Goal: Task Accomplishment & Management: Use online tool/utility

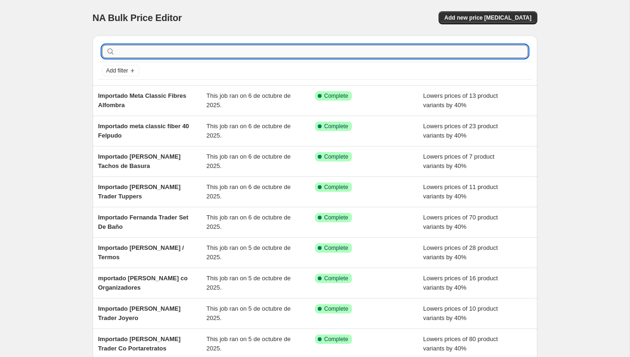
click at [164, 53] on input "text" at bounding box center [322, 51] width 411 height 13
paste input "Importado Fernanda Trader Co PORTA VELAS"
type input "Importado Fernanda Trader Co PORTA VELAS"
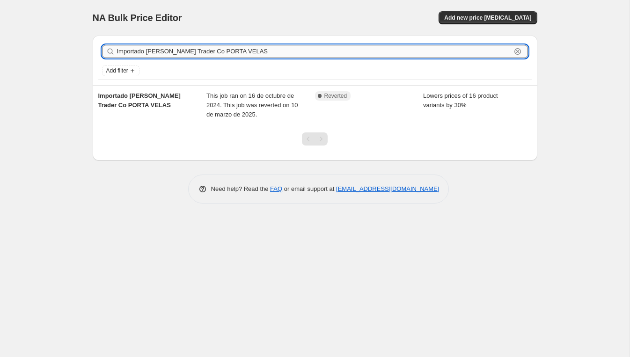
click at [272, 54] on input "Importado Fernanda Trader Co PORTA VELAS" at bounding box center [314, 51] width 394 height 13
type input "Importado Fernanda Trader Co PORTA"
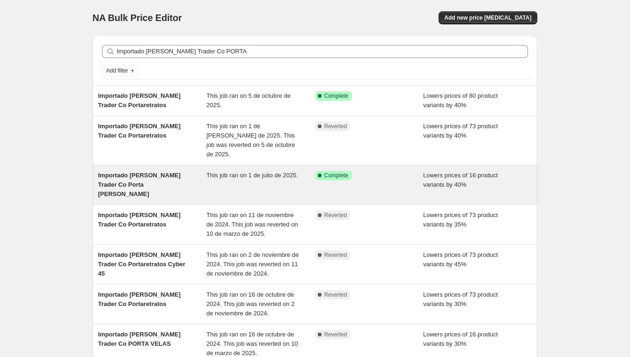
click at [115, 172] on span "Importado Fernanda Trader Co Porta Vela" at bounding box center [139, 185] width 82 height 26
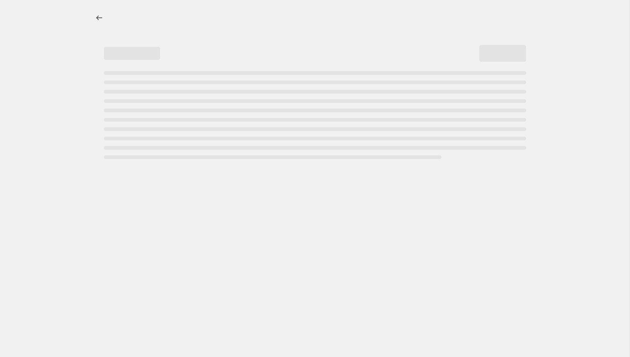
select select "percentage"
select select "vendor"
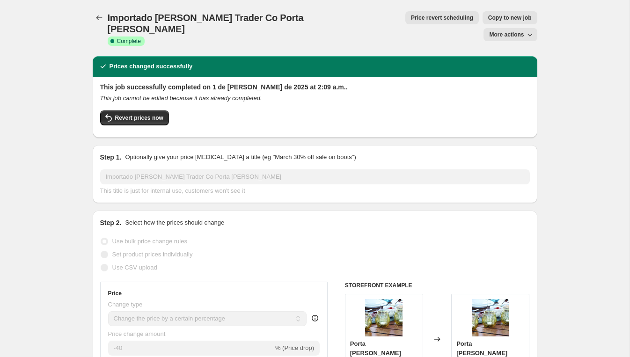
click at [201, 17] on span "Importado Fernanda Trader Co Porta Vela" at bounding box center [206, 24] width 196 height 22
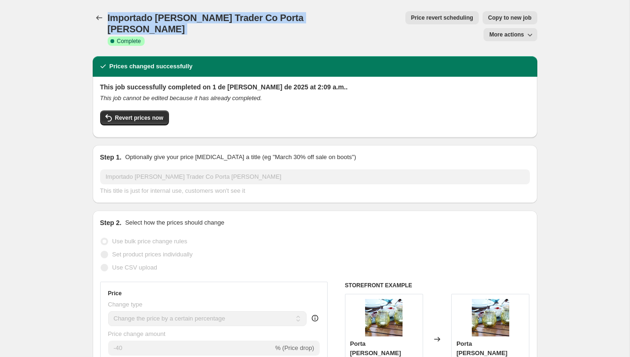
click at [201, 17] on span "Importado Fernanda Trader Co Porta Vela" at bounding box center [206, 24] width 196 height 22
copy span "Importado Fernanda Trader Co Porta Vela"
click at [162, 114] on span "Revert prices now" at bounding box center [139, 117] width 48 height 7
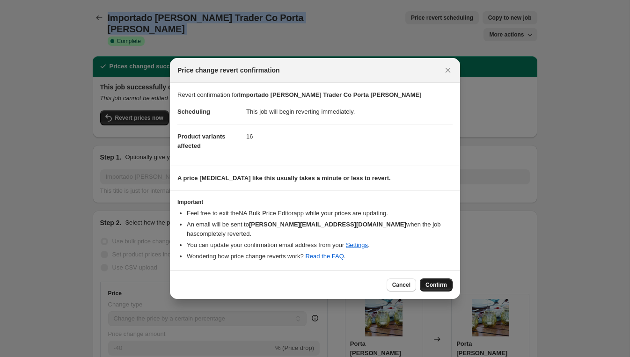
click at [426, 281] on span "Confirm" at bounding box center [437, 284] width 22 height 7
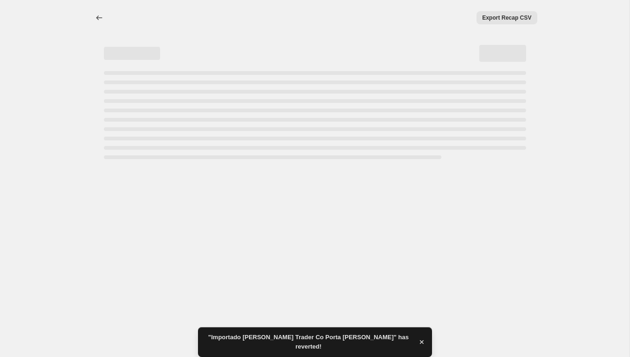
select select "percentage"
select select "vendor"
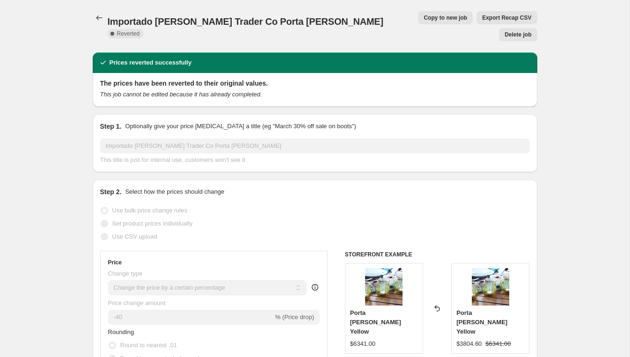
click at [418, 22] on button "Copy to new job" at bounding box center [445, 17] width 55 height 13
select select "percentage"
select select "vendor"
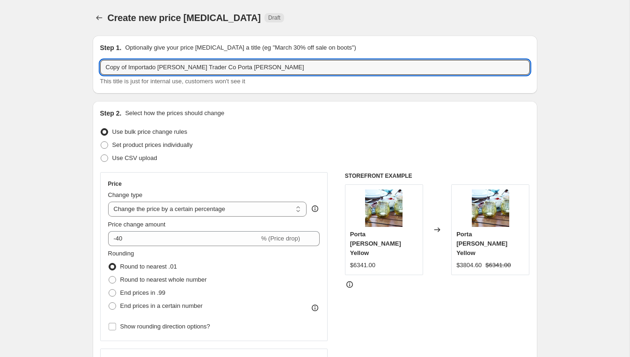
drag, startPoint x: 130, startPoint y: 67, endPoint x: 42, endPoint y: 68, distance: 88.5
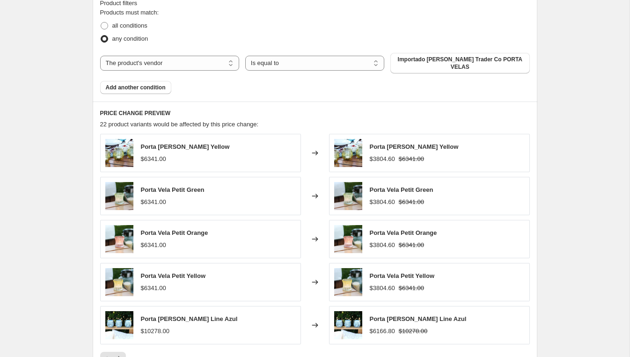
scroll to position [684, 0]
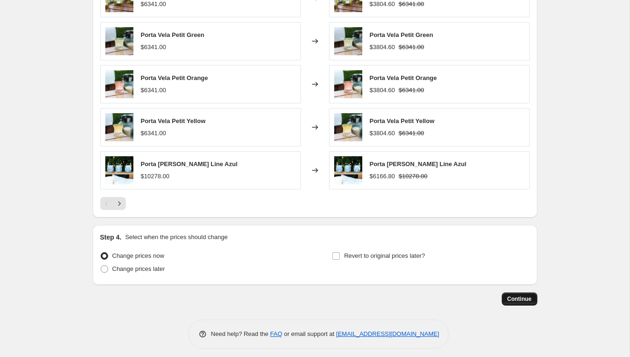
type input "Importado Fernanda Trader Co Porta Vela"
click at [521, 295] on span "Continue" at bounding box center [520, 298] width 24 height 7
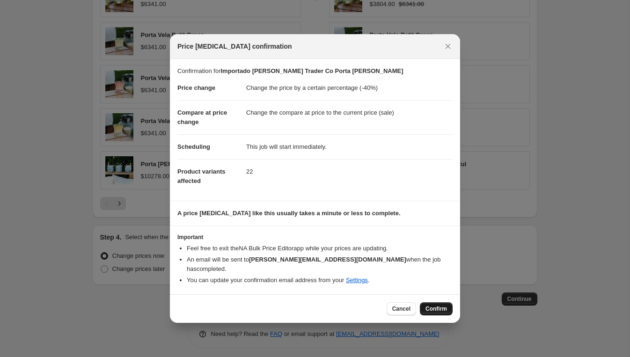
click at [442, 306] on span "Confirm" at bounding box center [437, 308] width 22 height 7
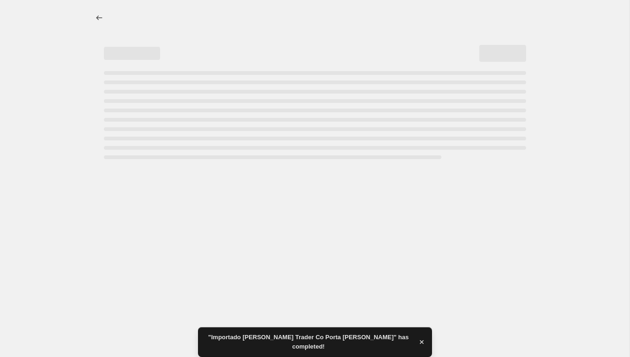
select select "percentage"
select select "vendor"
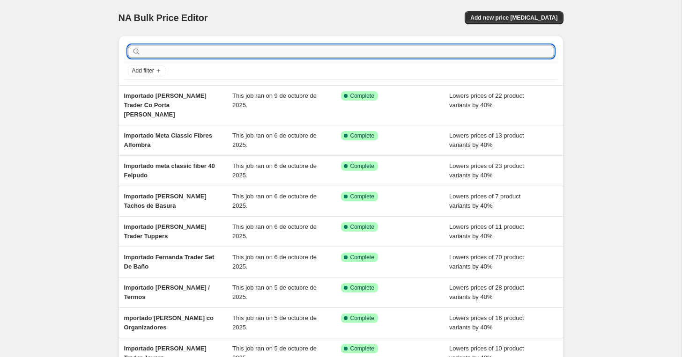
click at [195, 50] on input "text" at bounding box center [348, 51] width 411 height 13
paste input "Importado Fernanda Trader Frascos Difusores"
type input "Importado Fernanda Trader Frascos Difusores"
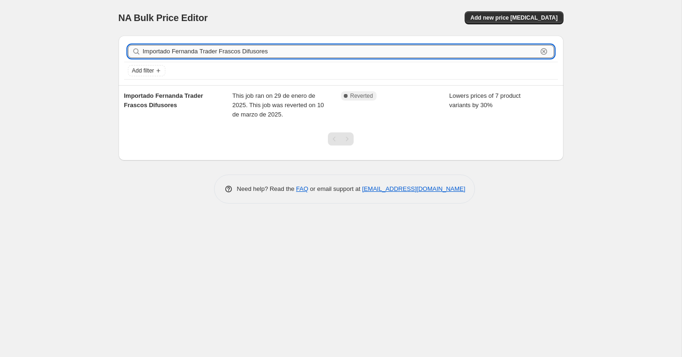
click at [297, 52] on input "Importado Fernanda Trader Frascos Difusores" at bounding box center [340, 51] width 394 height 13
type input "Importado Fernanda Trader Frascos Difu"
click at [343, 50] on input "Importado Fernanda Trader Frascos Difu" at bounding box center [340, 51] width 394 height 13
type input "Importado Fernanda Trader Frascos"
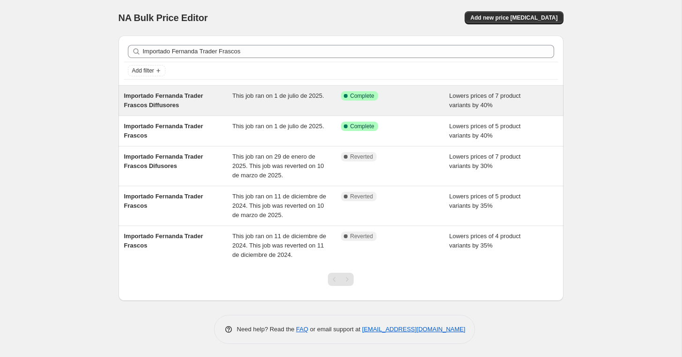
click at [140, 107] on span "Importado Fernanda Trader Frascos Diffusores" at bounding box center [163, 100] width 79 height 16
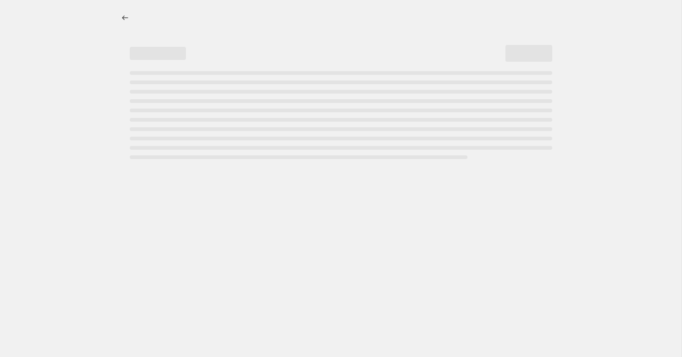
select select "percentage"
select select "vendor"
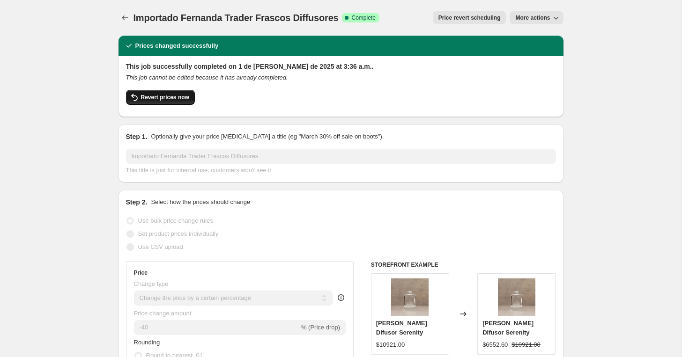
click at [171, 96] on span "Revert prices now" at bounding box center [165, 97] width 48 height 7
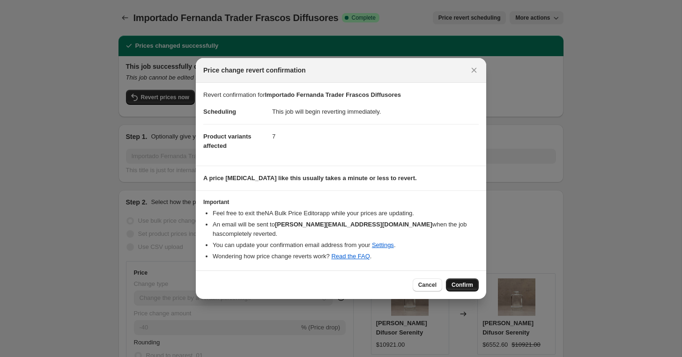
click at [463, 281] on span "Confirm" at bounding box center [462, 284] width 22 height 7
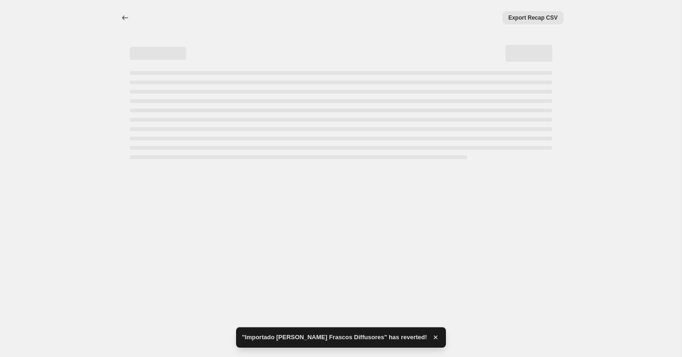
select select "percentage"
select select "vendor"
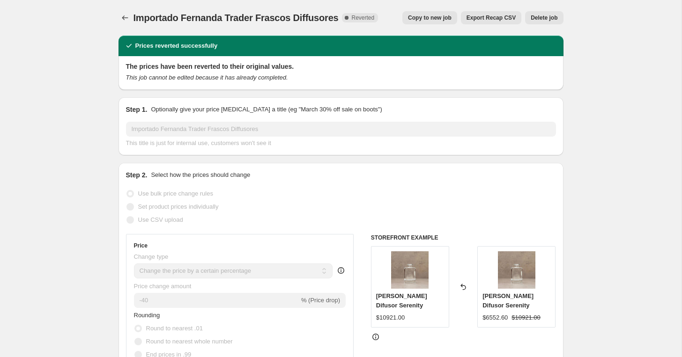
click at [435, 15] on span "Copy to new job" at bounding box center [430, 17] width 44 height 7
select select "percentage"
select select "vendor"
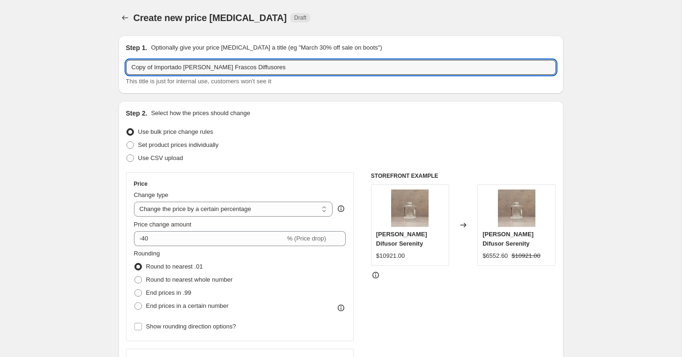
drag, startPoint x: 154, startPoint y: 67, endPoint x: 47, endPoint y: 65, distance: 107.3
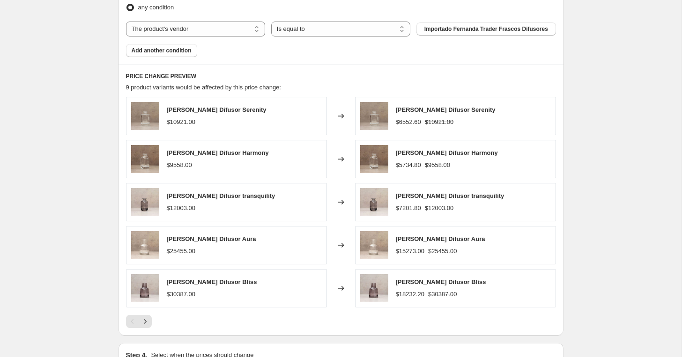
scroll to position [684, 0]
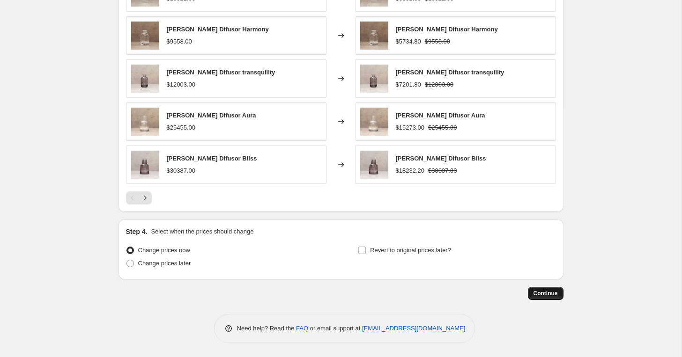
type input "Importado Fernanda Trader Frascos Diffusores"
click at [545, 295] on span "Continue" at bounding box center [545, 293] width 24 height 7
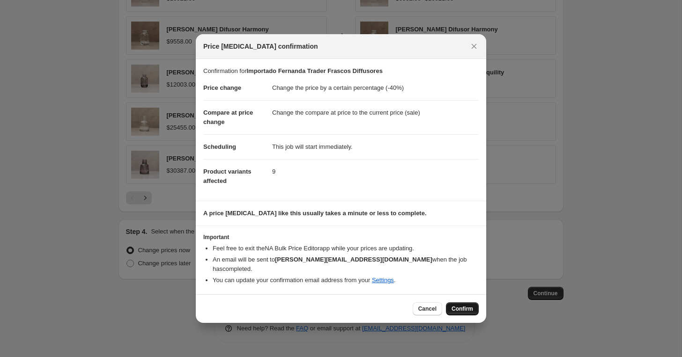
click at [461, 307] on span "Confirm" at bounding box center [462, 308] width 22 height 7
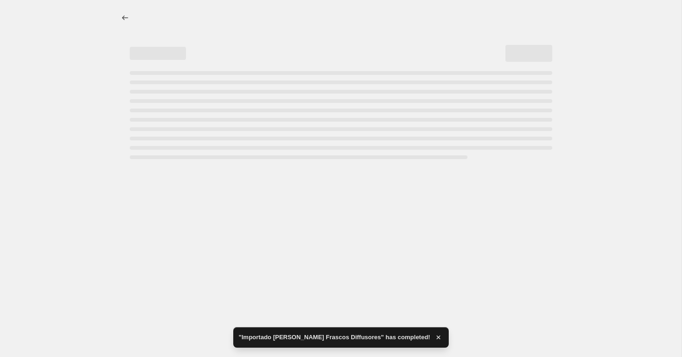
select select "percentage"
select select "vendor"
